Goal: Task Accomplishment & Management: Manage account settings

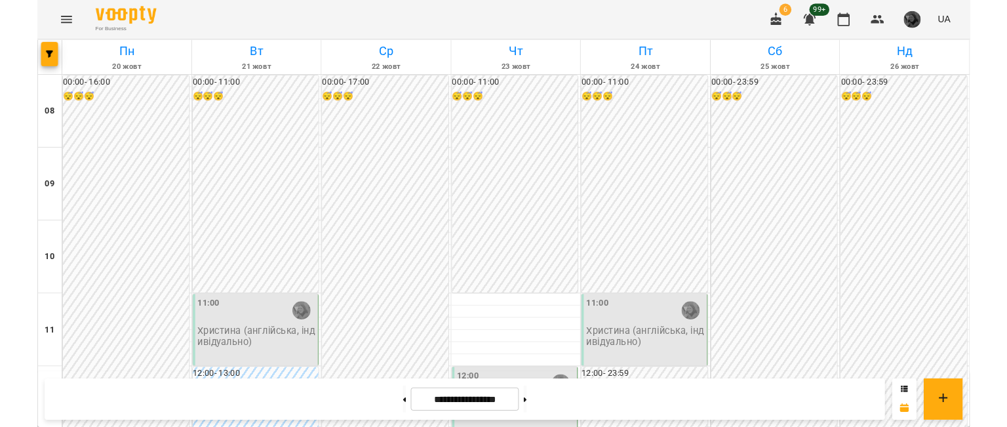
scroll to position [404, 0]
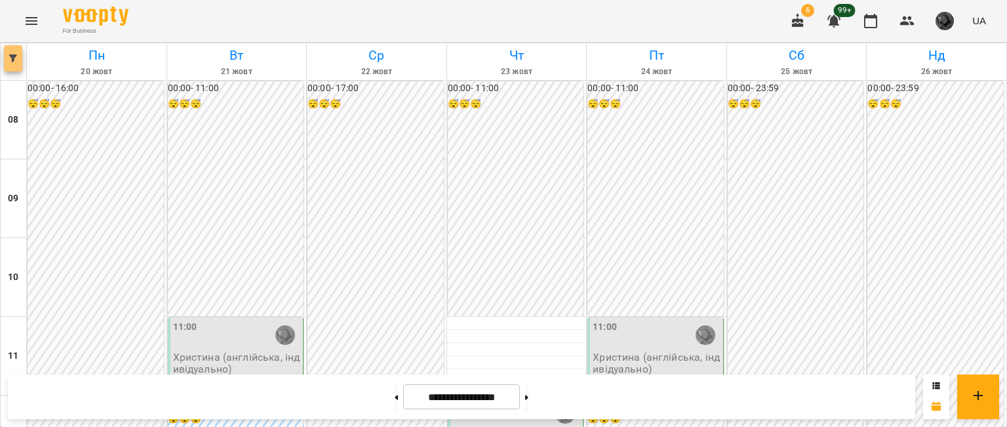
click at [14, 57] on icon "button" at bounding box center [13, 58] width 8 height 8
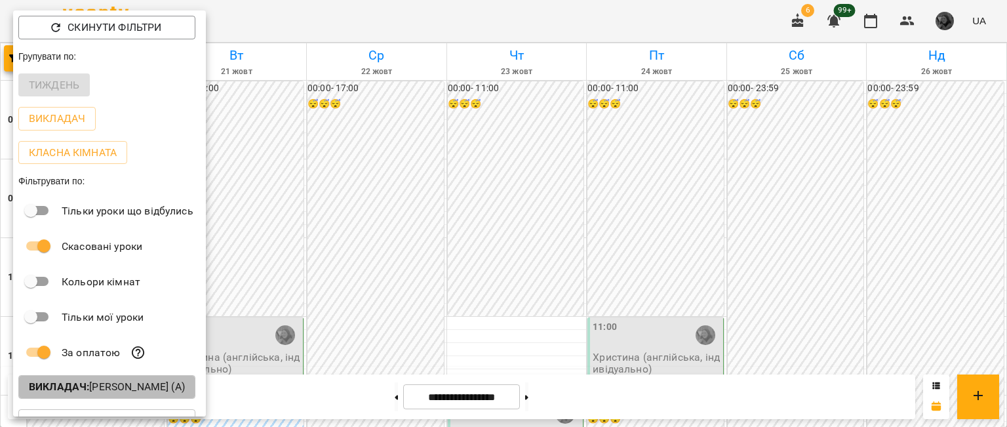
click at [106, 391] on p "Викладач : [PERSON_NAME] (а)" at bounding box center [107, 387] width 156 height 16
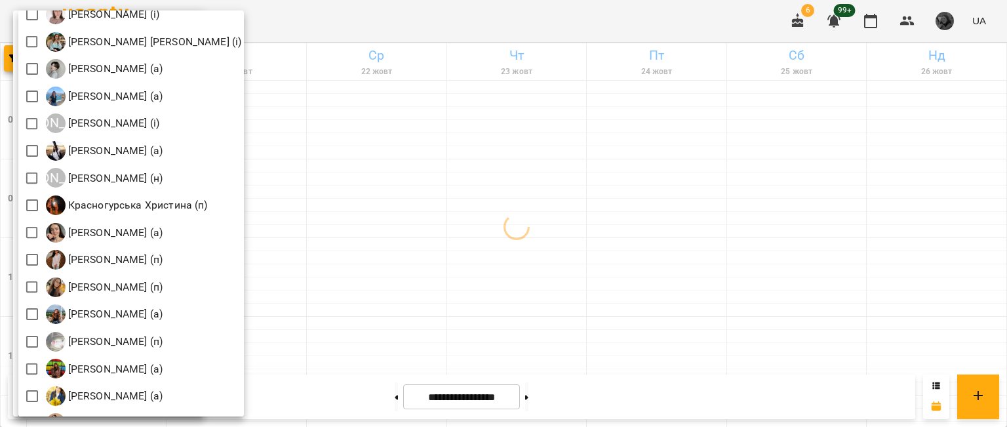
scroll to position [1025, 0]
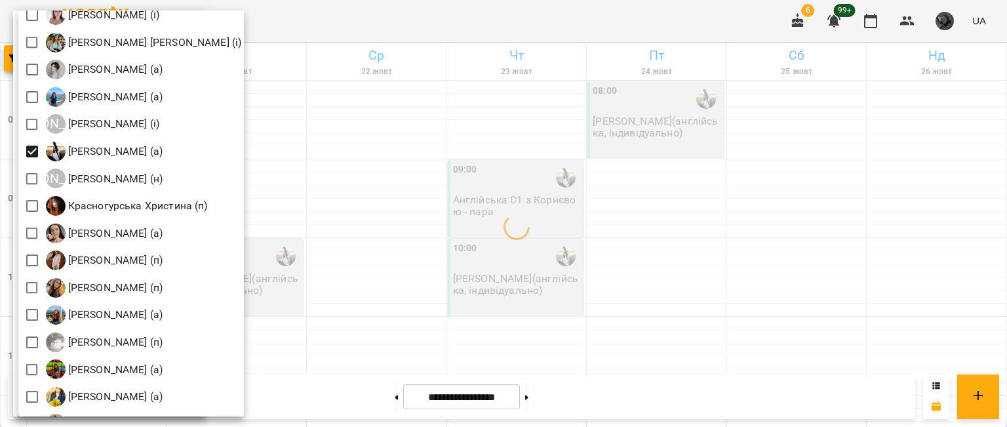
click at [416, 131] on div at bounding box center [503, 213] width 1007 height 427
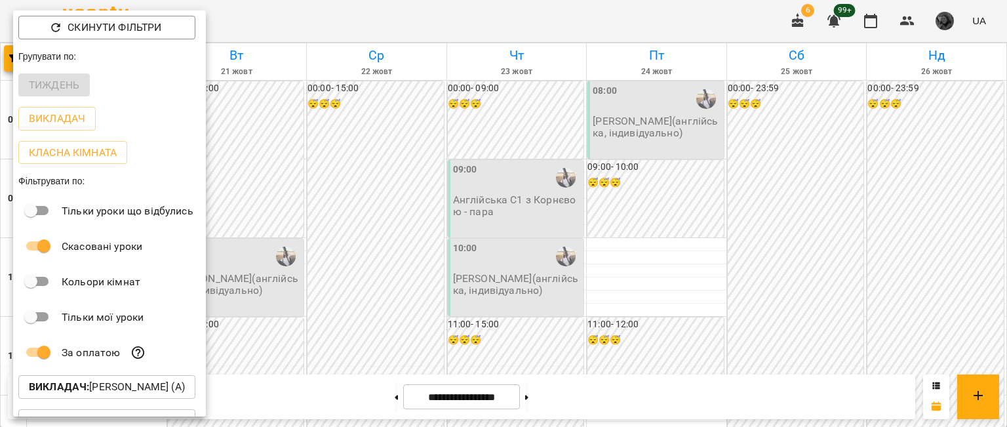
click at [388, 180] on div at bounding box center [503, 213] width 1007 height 427
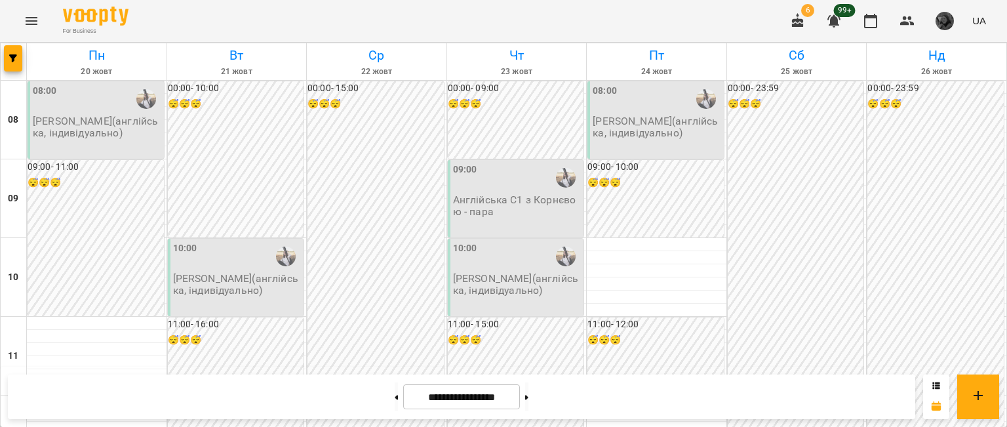
scroll to position [683, 0]
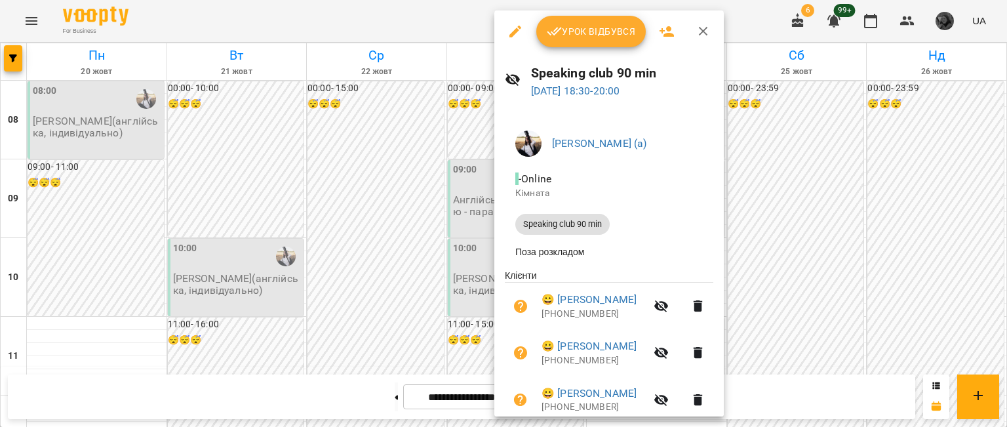
scroll to position [334, 0]
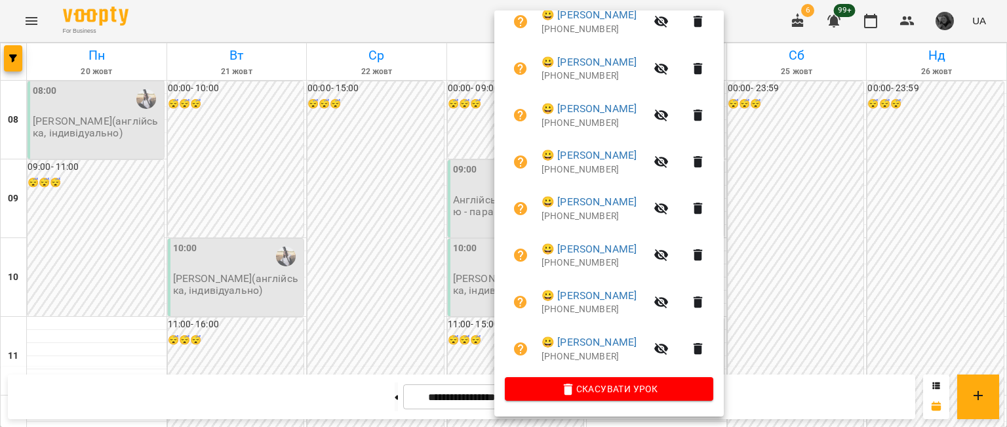
click at [321, 106] on div at bounding box center [503, 213] width 1007 height 427
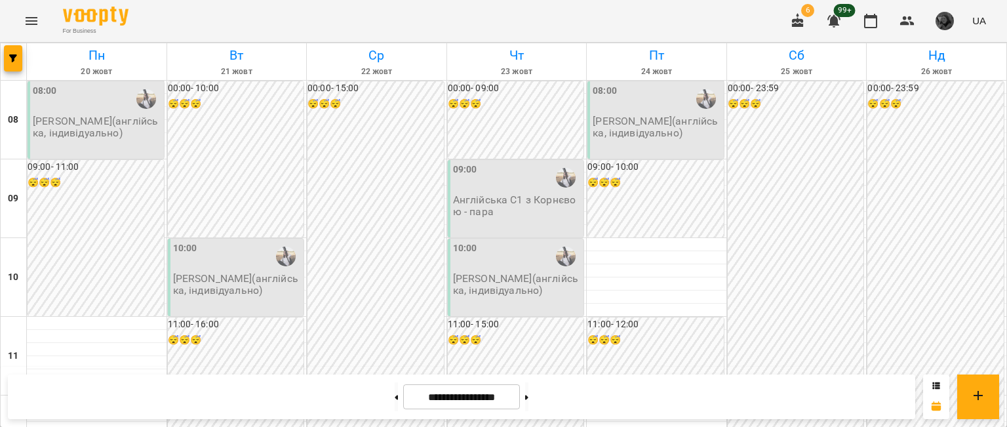
scroll to position [0, 0]
click at [452, 229] on div "09:00 Англійська С1 з Корнєвою - пара" at bounding box center [516, 198] width 136 height 77
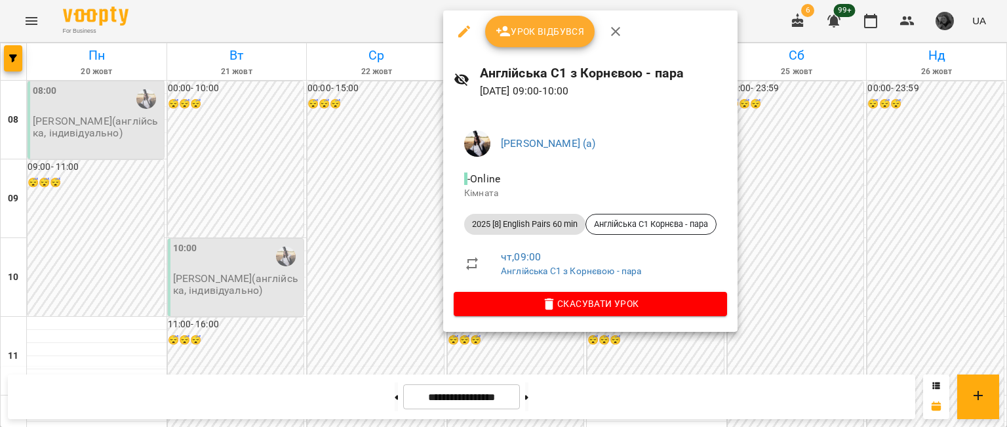
click at [400, 235] on div at bounding box center [503, 213] width 1007 height 427
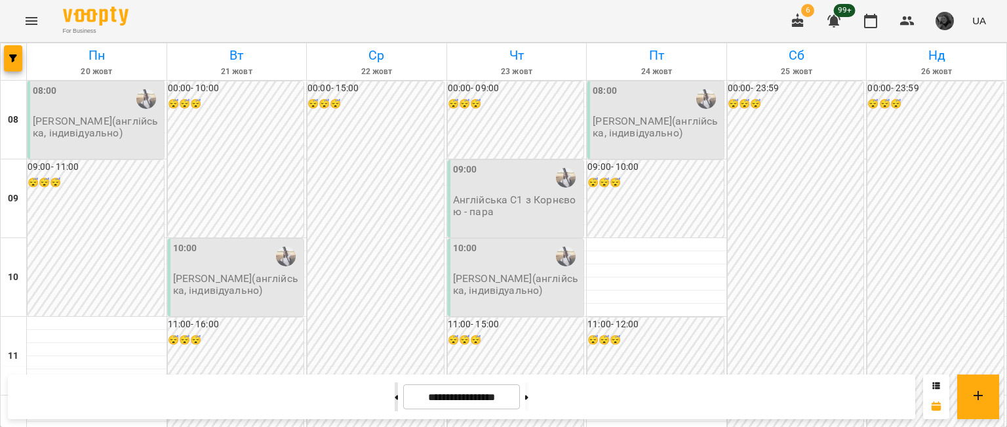
click at [395, 410] on button at bounding box center [396, 396] width 3 height 29
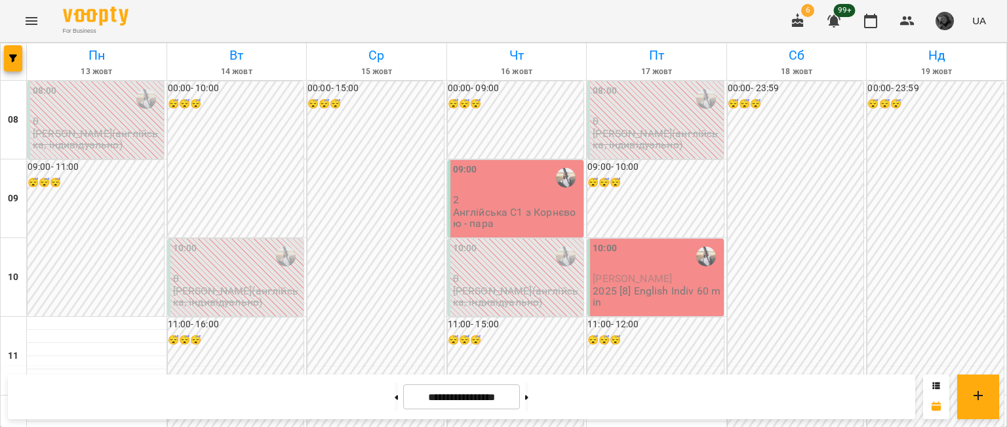
click at [457, 214] on p "Англійська С1 з Корнєвою - пара" at bounding box center [517, 218] width 129 height 23
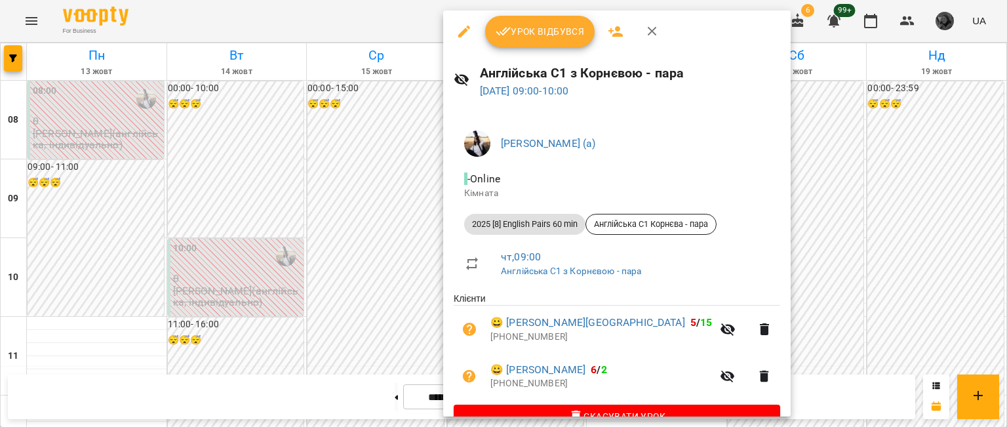
click at [410, 305] on div at bounding box center [503, 213] width 1007 height 427
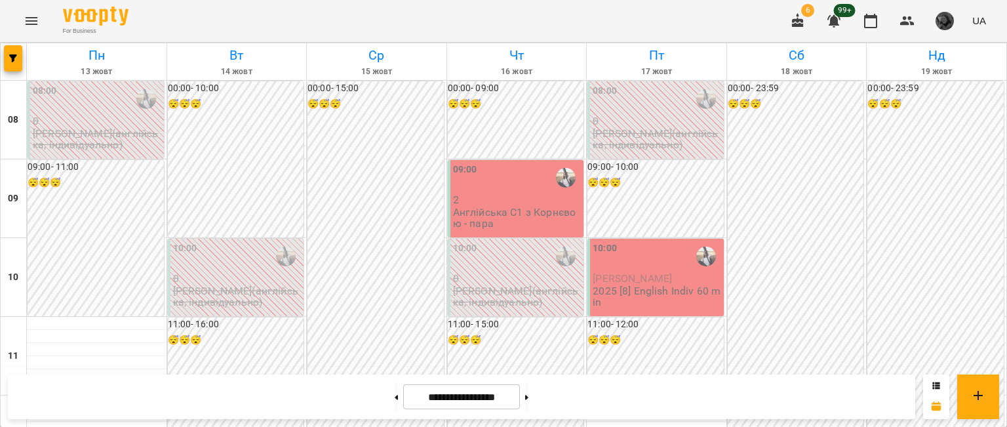
scroll to position [558, 0]
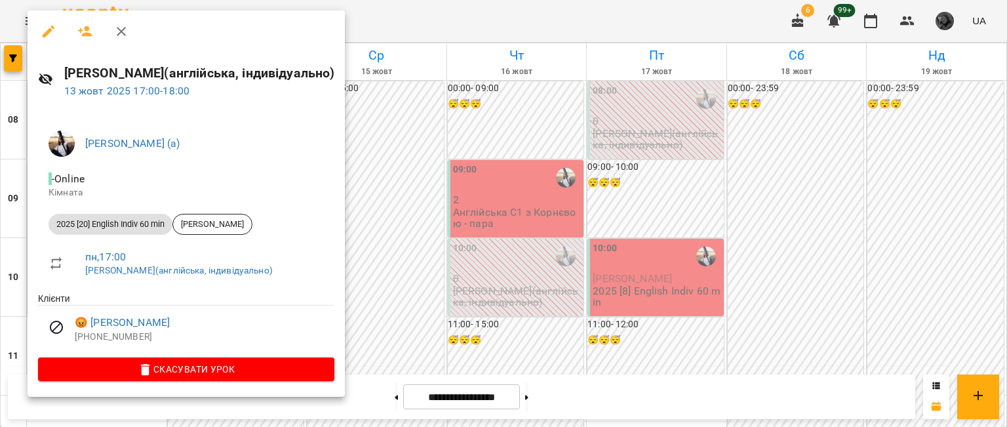
click at [450, 231] on div at bounding box center [503, 213] width 1007 height 427
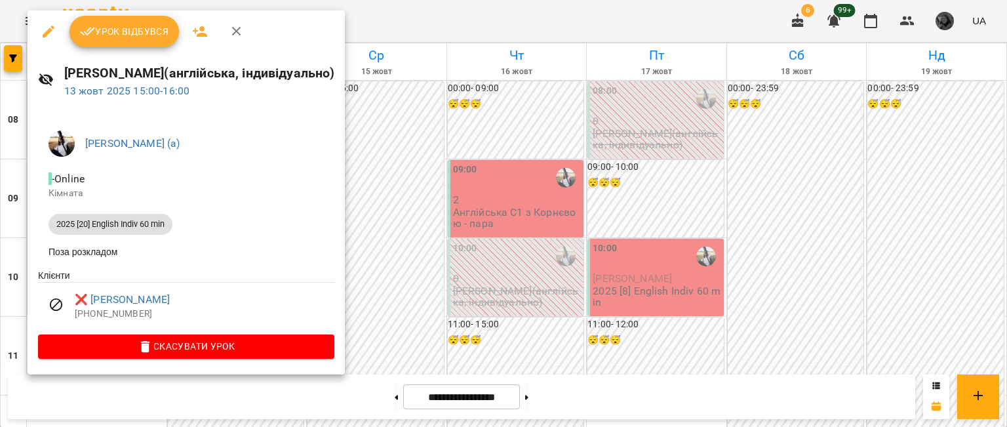
click at [492, 147] on div at bounding box center [503, 213] width 1007 height 427
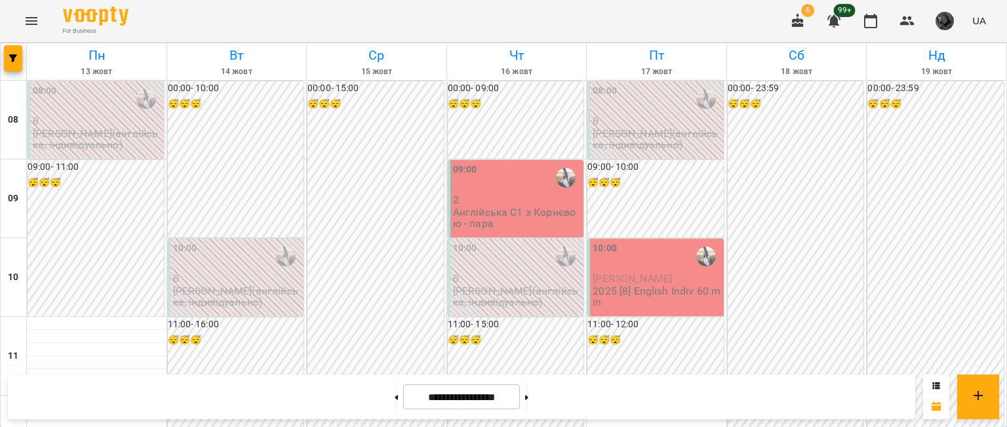
scroll to position [564, 0]
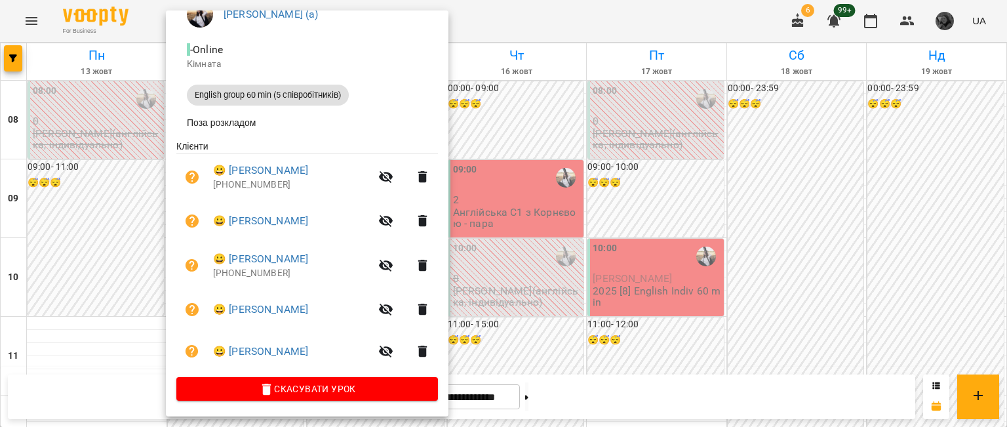
scroll to position [133, 0]
click at [568, 149] on div at bounding box center [503, 213] width 1007 height 427
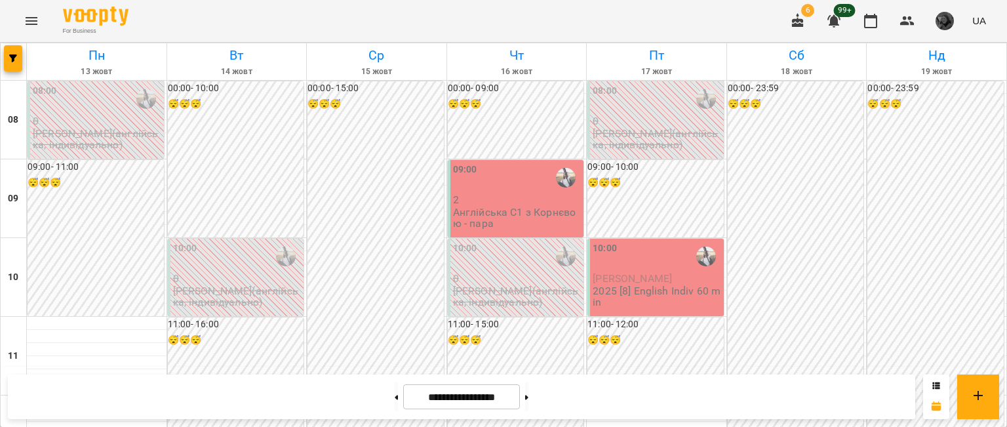
scroll to position [705, 0]
click at [528, 397] on button at bounding box center [526, 396] width 3 height 29
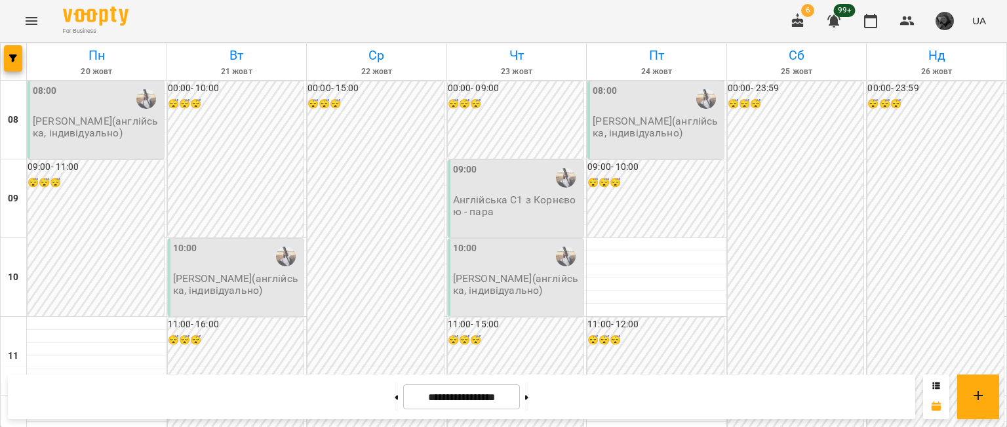
scroll to position [0, 0]
click at [528, 398] on icon at bounding box center [526, 397] width 3 height 5
click at [7, 51] on button "button" at bounding box center [13, 58] width 18 height 26
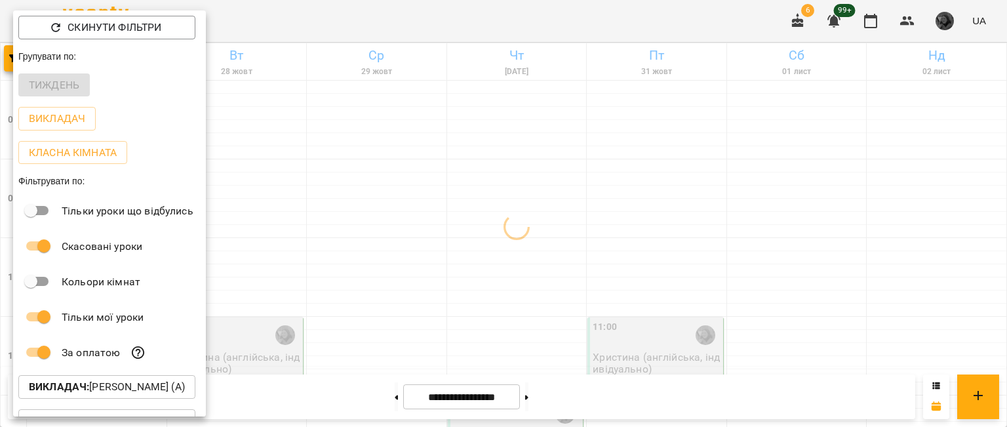
click at [316, 199] on div at bounding box center [503, 213] width 1007 height 427
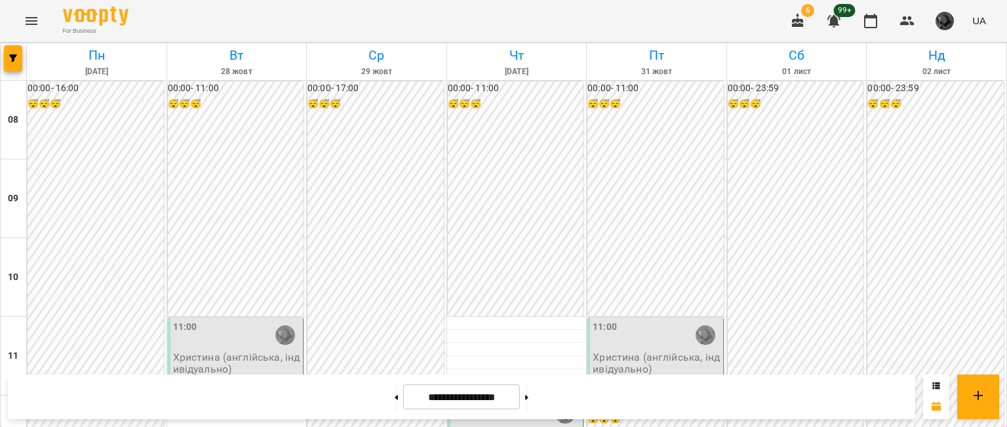
scroll to position [685, 0]
click at [22, 58] on div at bounding box center [14, 61] width 26 height 37
click at [17, 57] on span "button" at bounding box center [13, 58] width 18 height 8
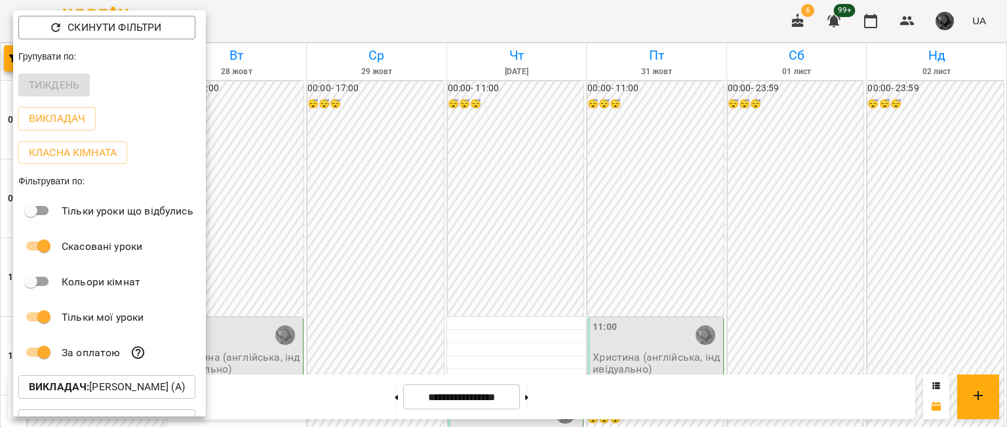
click at [93, 392] on p "Викладач : [PERSON_NAME] (а)" at bounding box center [107, 387] width 156 height 16
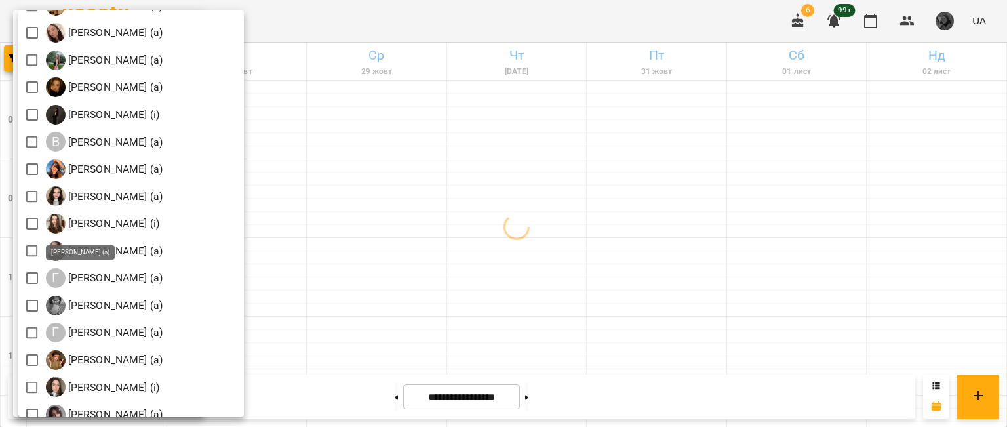
scroll to position [380, 0]
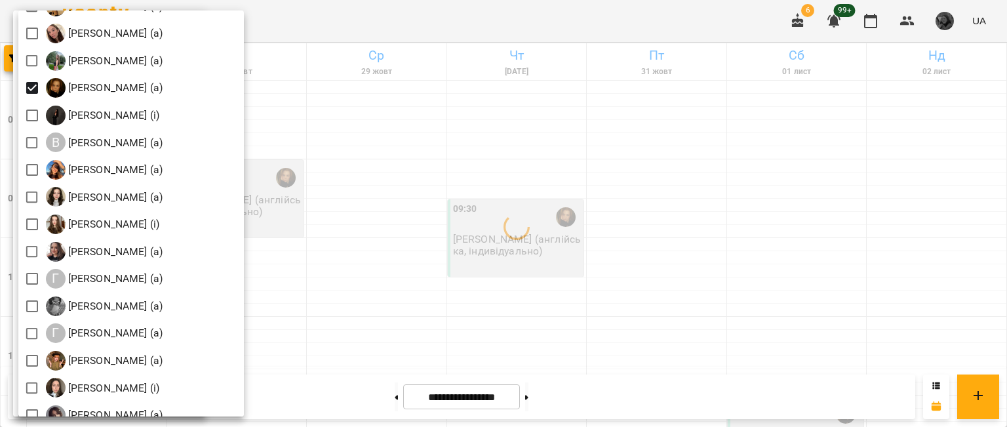
click at [444, 144] on div at bounding box center [503, 213] width 1007 height 427
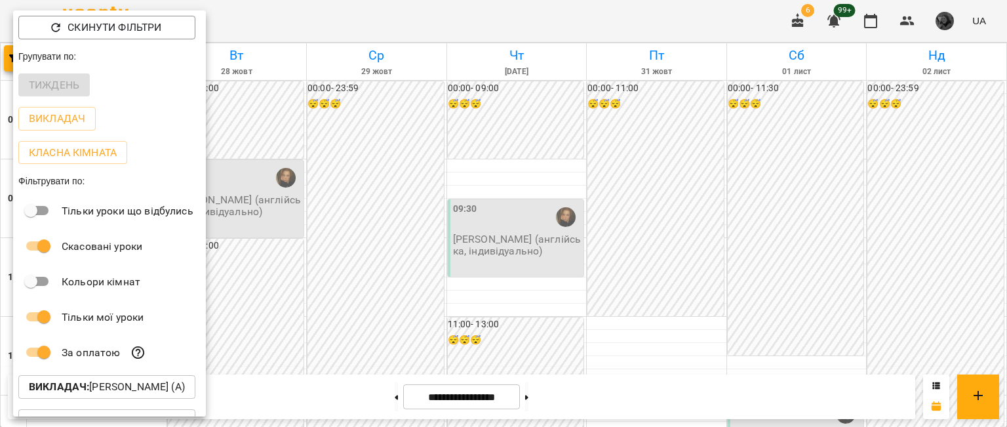
click at [444, 144] on div at bounding box center [503, 213] width 1007 height 427
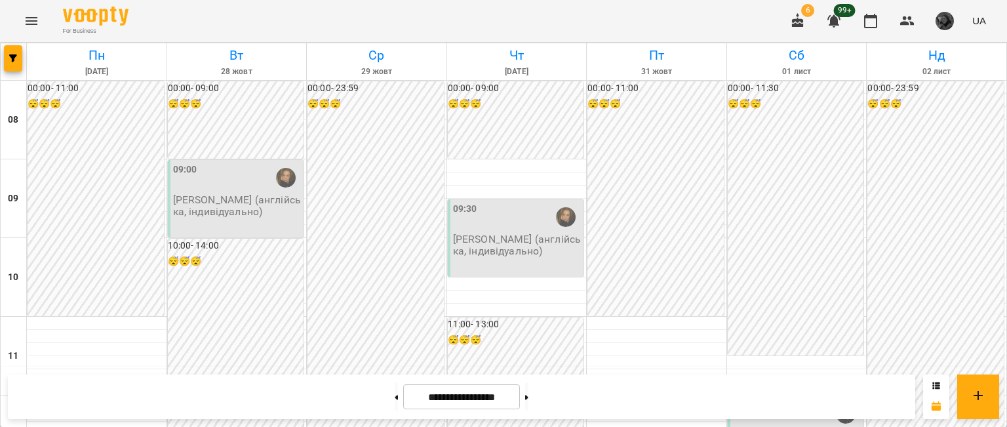
scroll to position [892, 0]
click at [395, 401] on button at bounding box center [396, 396] width 3 height 29
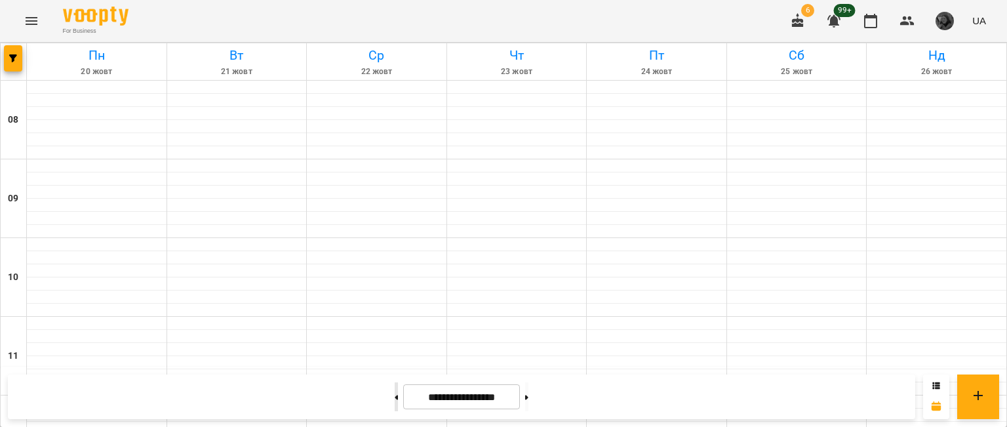
click at [395, 401] on button at bounding box center [396, 396] width 3 height 29
type input "**********"
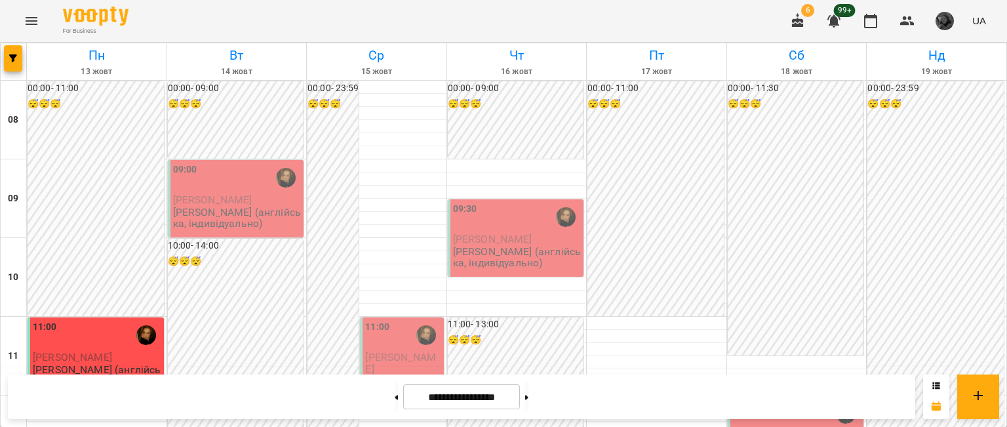
scroll to position [217, 0]
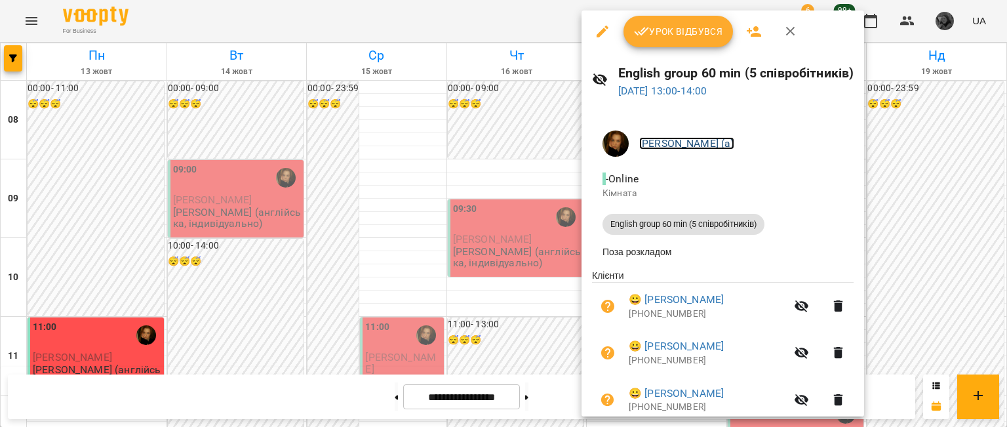
click at [702, 138] on link "[PERSON_NAME] (а)" at bounding box center [686, 143] width 95 height 12
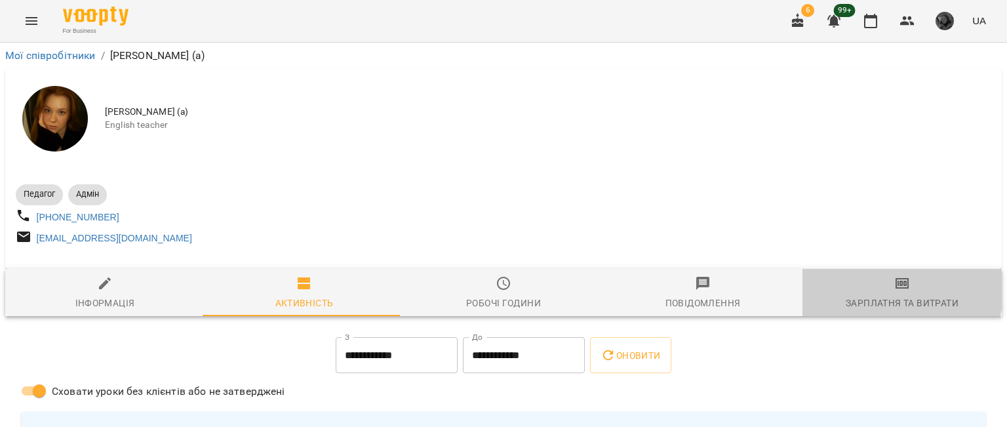
click at [873, 296] on span "Зарплатня та Витрати" at bounding box center [902, 292] width 184 height 35
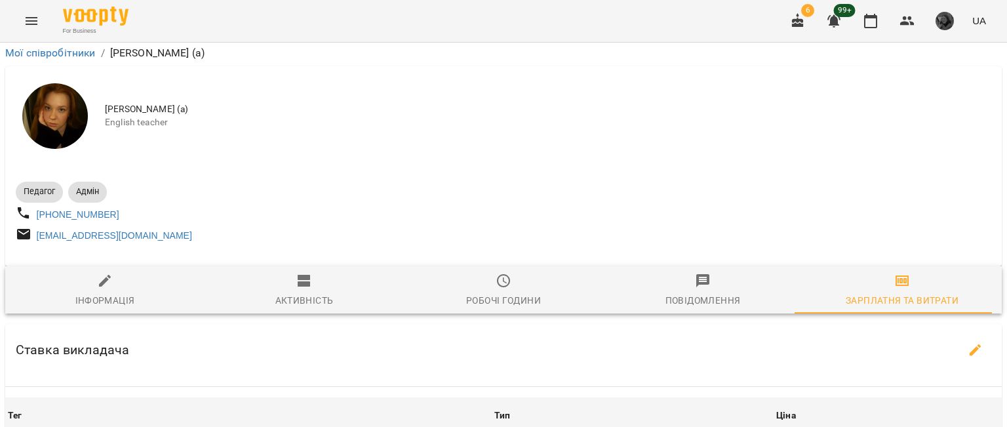
scroll to position [700, 0]
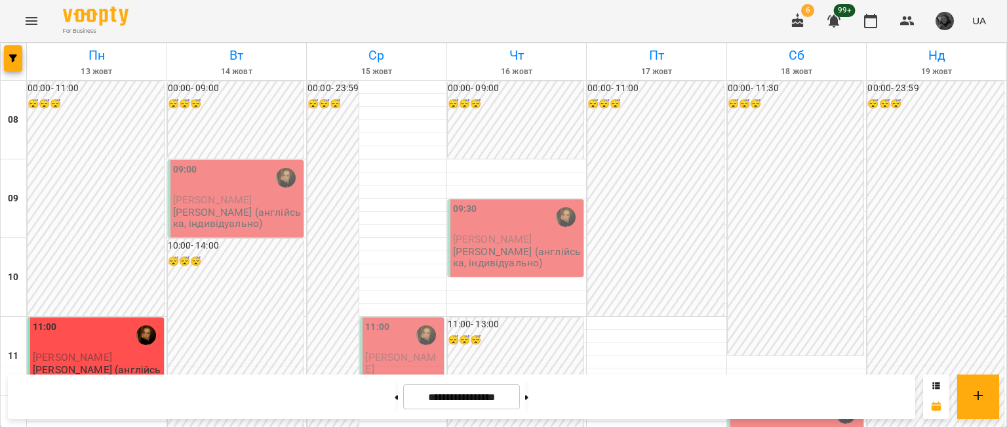
scroll to position [497, 0]
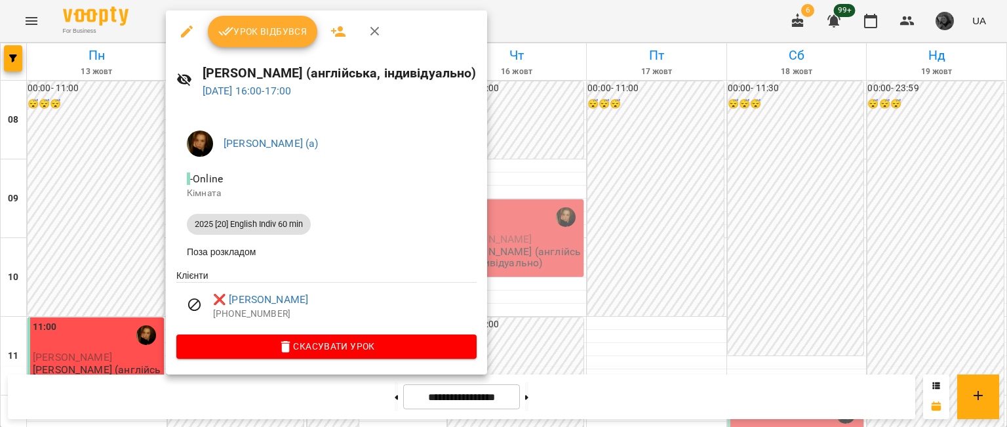
click at [658, 257] on div at bounding box center [503, 213] width 1007 height 427
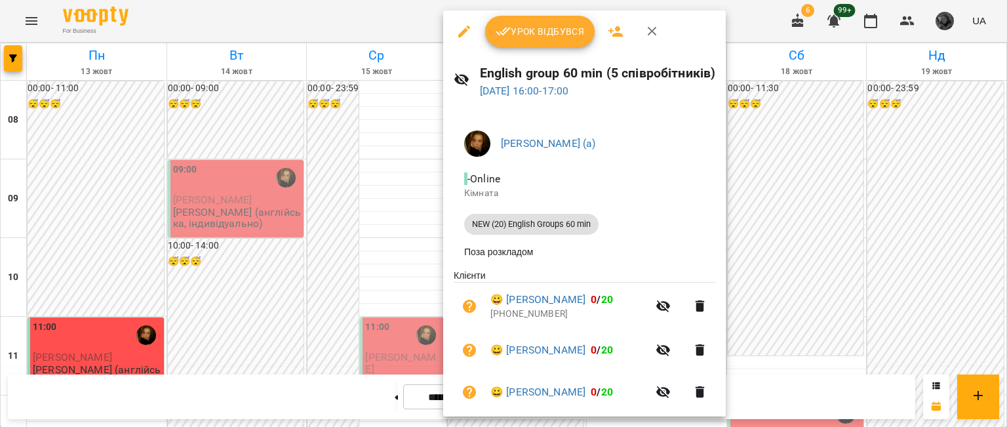
scroll to position [45, 0]
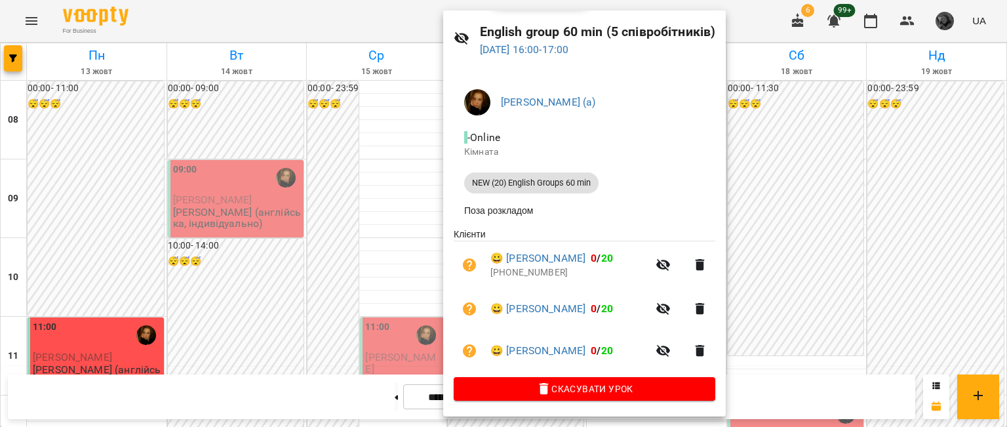
click at [414, 254] on div at bounding box center [503, 213] width 1007 height 427
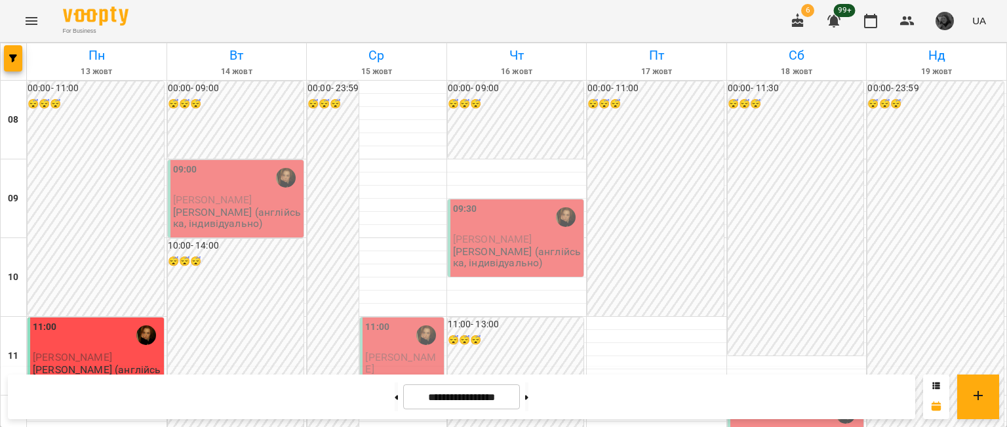
scroll to position [28, 0]
click at [8, 57] on span "button" at bounding box center [13, 58] width 18 height 8
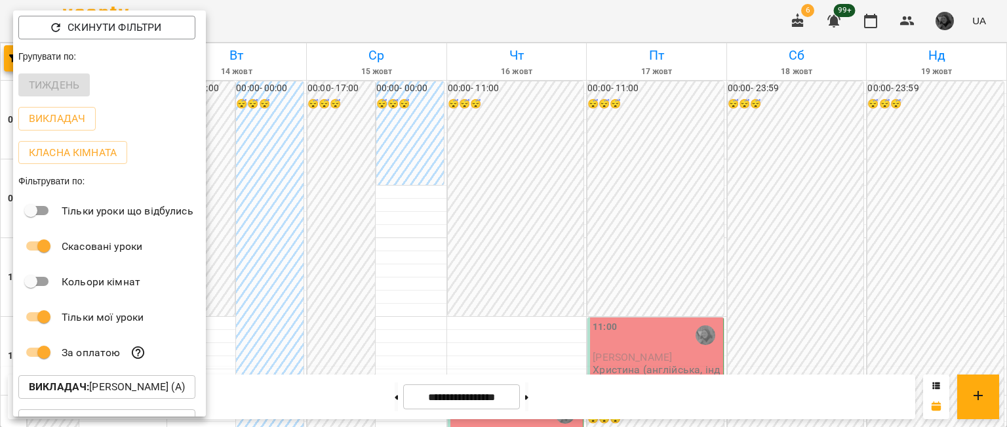
click at [503, 342] on div at bounding box center [503, 213] width 1007 height 427
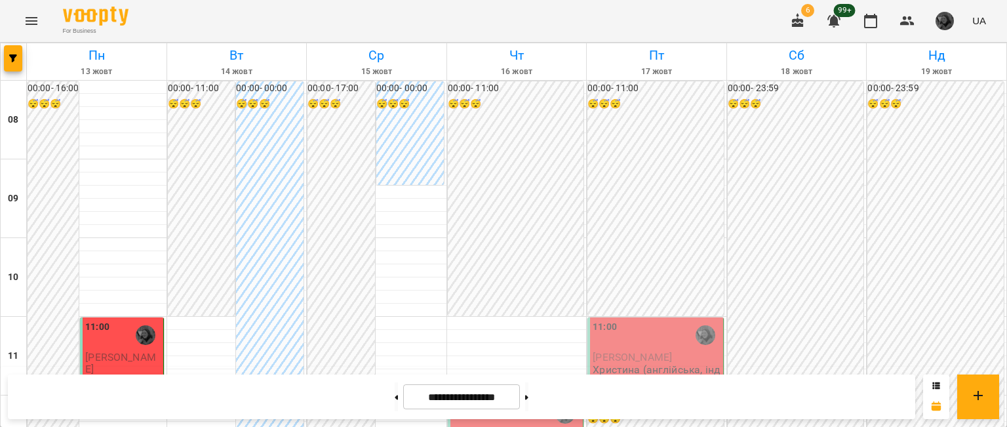
scroll to position [191, 0]
click at [798, 15] on icon "button" at bounding box center [798, 20] width 12 height 14
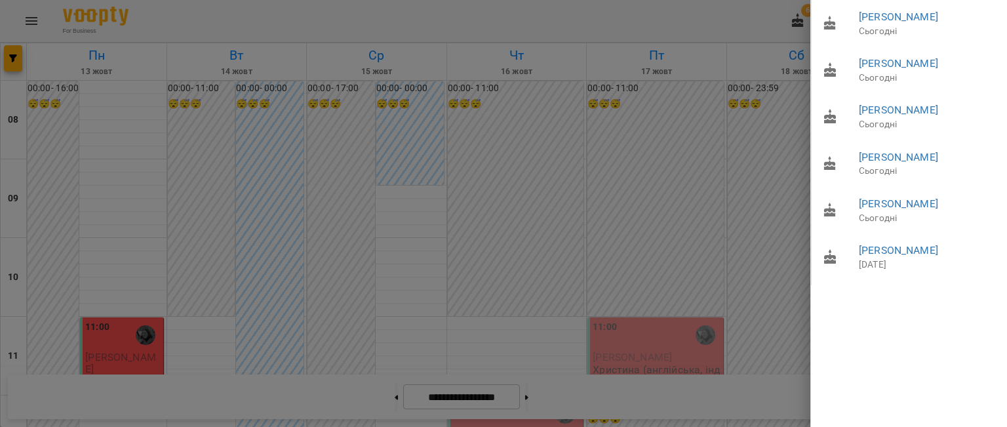
click at [802, 145] on div at bounding box center [503, 213] width 1007 height 427
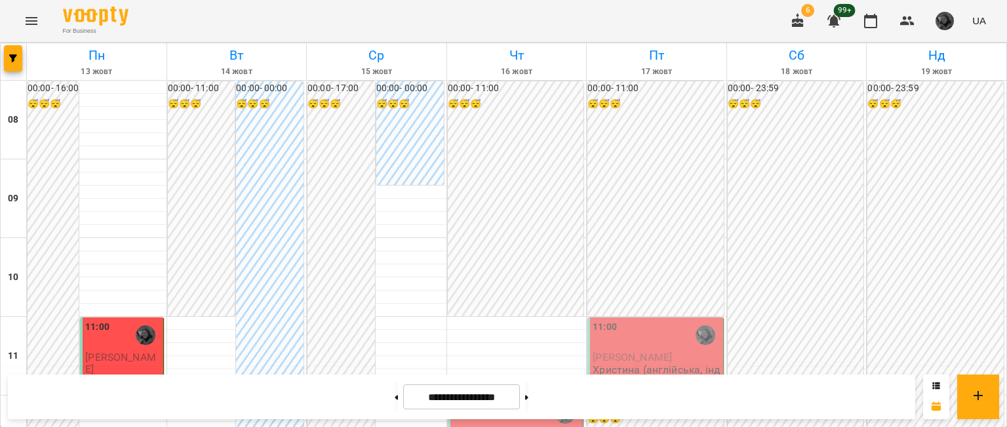
scroll to position [0, 0]
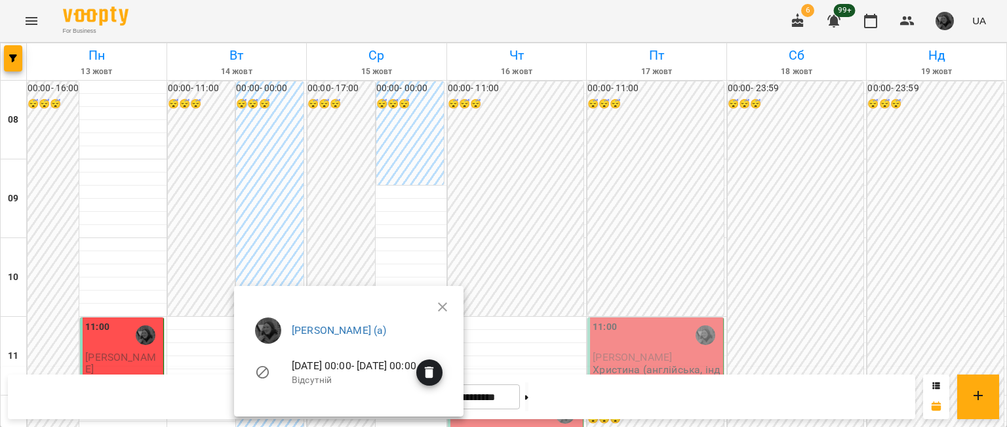
click at [323, 189] on div at bounding box center [503, 213] width 1007 height 427
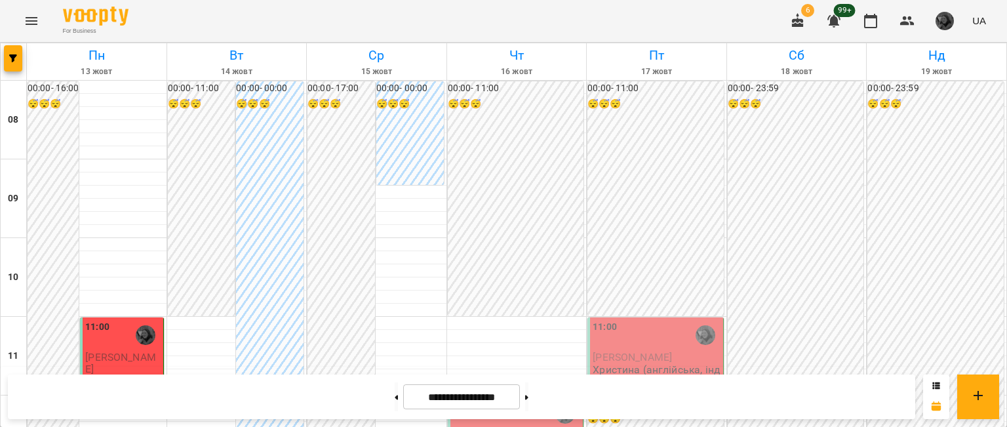
scroll to position [123, 0]
click at [427, 317] on div at bounding box center [377, 323] width 140 height 13
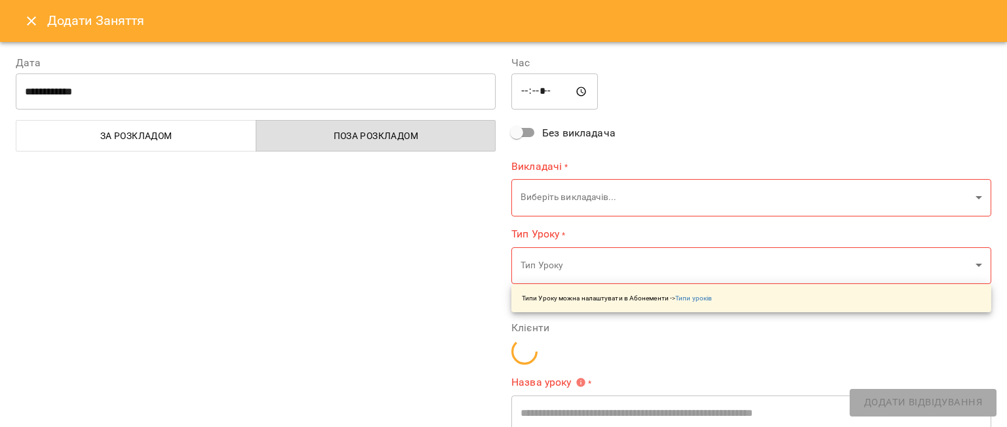
type input "**********"
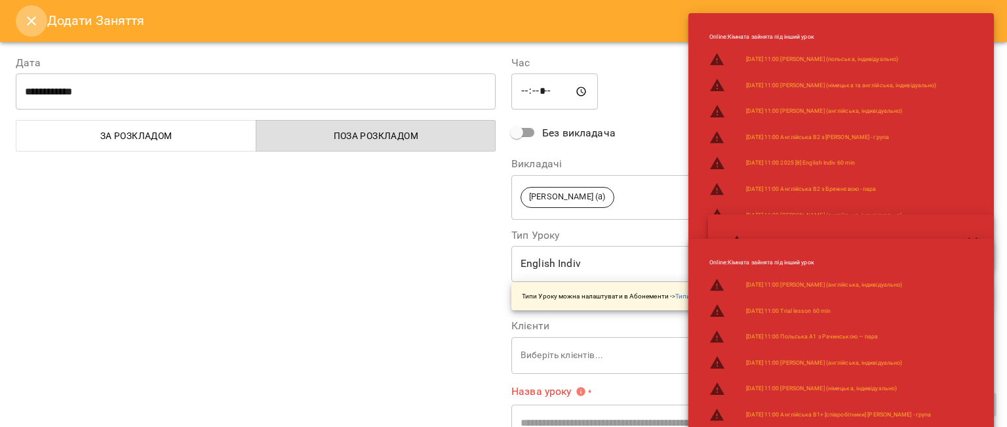
click at [31, 18] on icon "Close" at bounding box center [32, 21] width 16 height 16
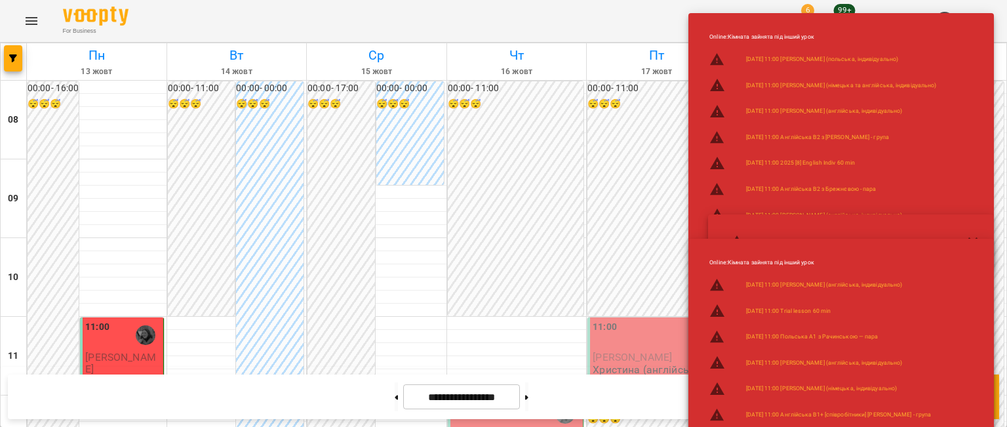
scroll to position [892, 0]
